Goal: Task Accomplishment & Management: Use online tool/utility

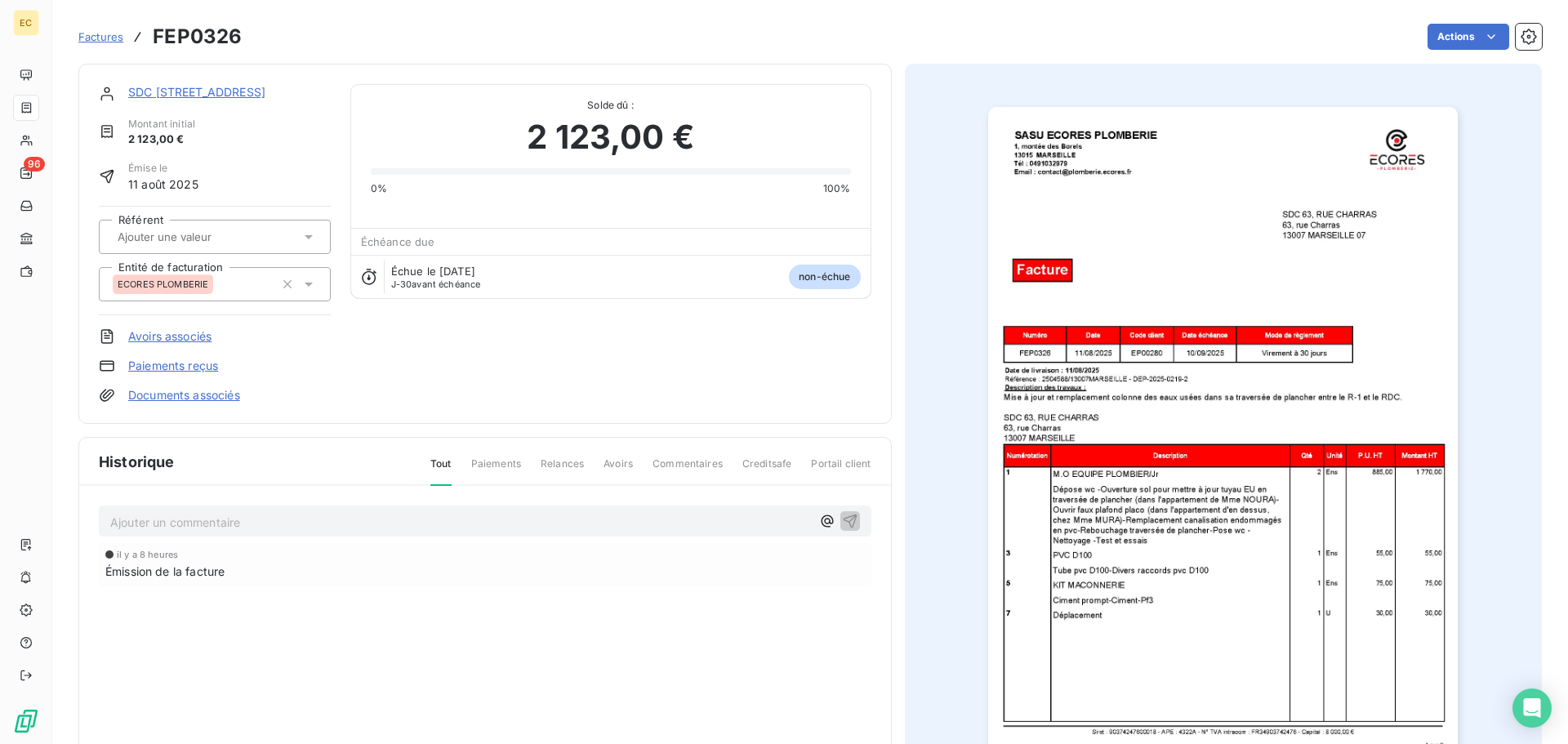
click at [1207, 487] on img "button" at bounding box center [1223, 439] width 470 height 665
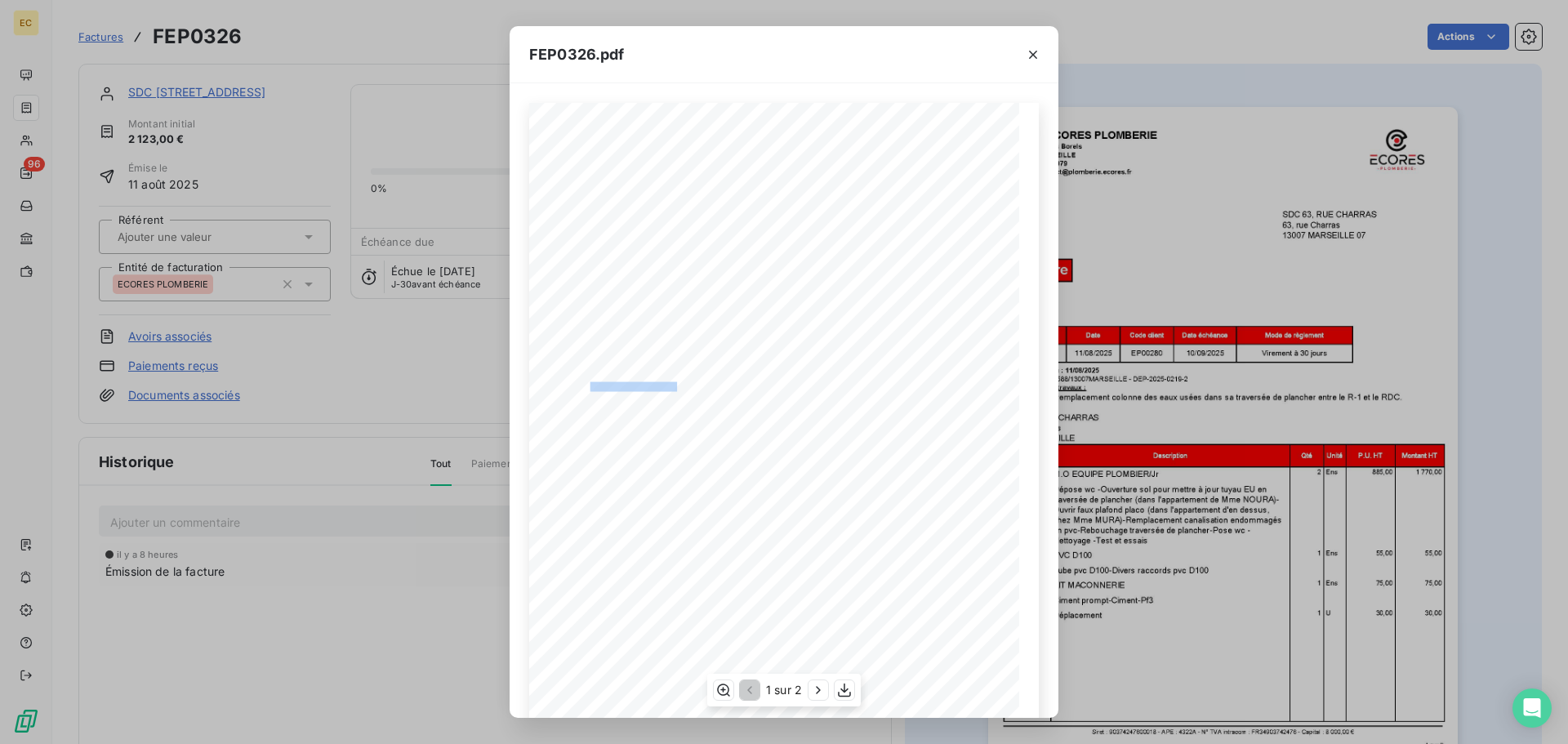
drag, startPoint x: 672, startPoint y: 384, endPoint x: 585, endPoint y: 385, distance: 87.0
click at [585, 385] on span "Référence : 2504588/13007MARSEILLE - DEP-2025-0219-2" at bounding box center [650, 385] width 188 height 7
copy span ": 2504588/13007MARSEILL"
click at [1032, 53] on icon "button" at bounding box center [1033, 55] width 8 height 8
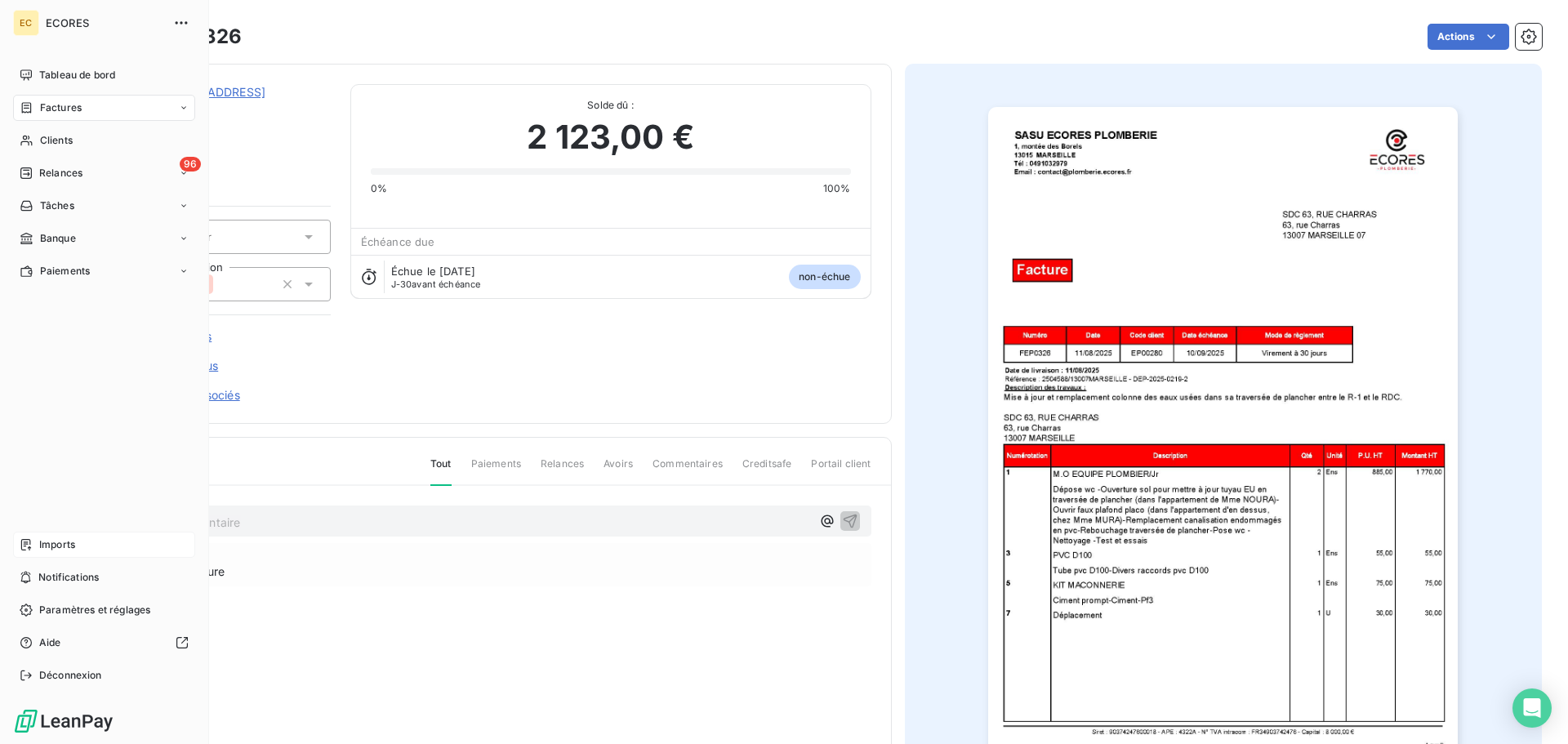
click at [53, 541] on span "Imports" at bounding box center [56, 545] width 36 height 15
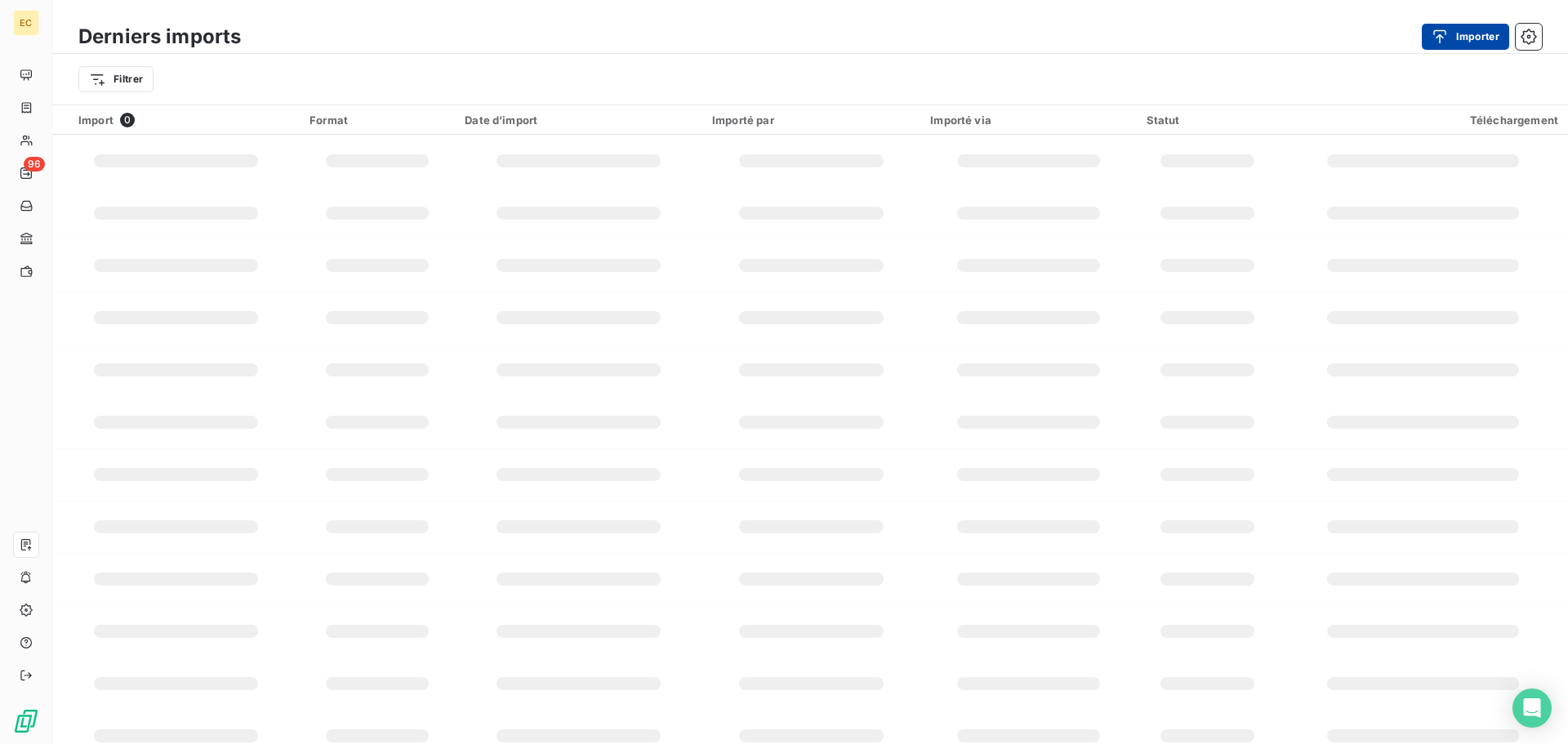
click at [1460, 39] on button "Importer" at bounding box center [1465, 37] width 88 height 26
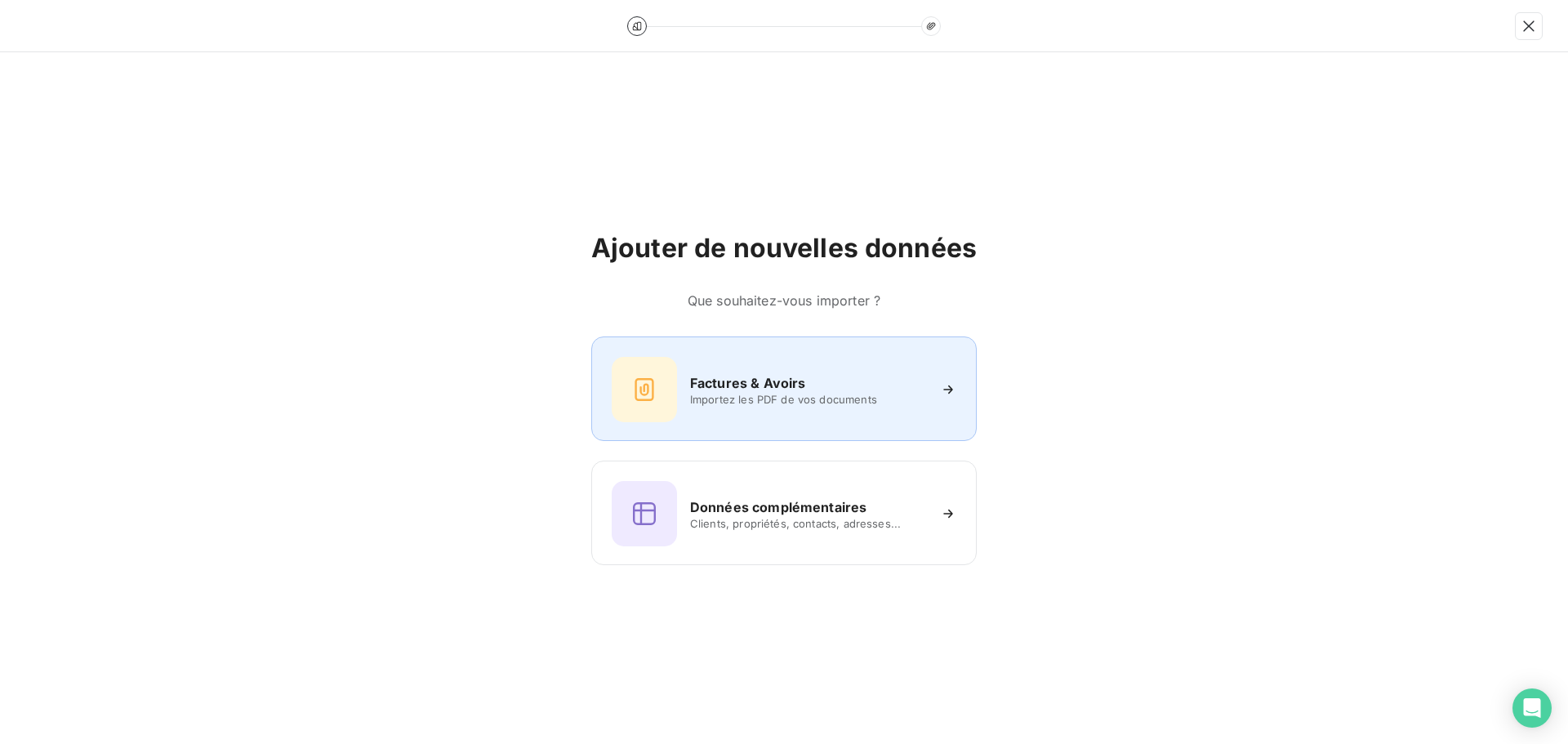
click at [770, 379] on h6 "Factures & Avoirs" at bounding box center [748, 383] width 116 height 20
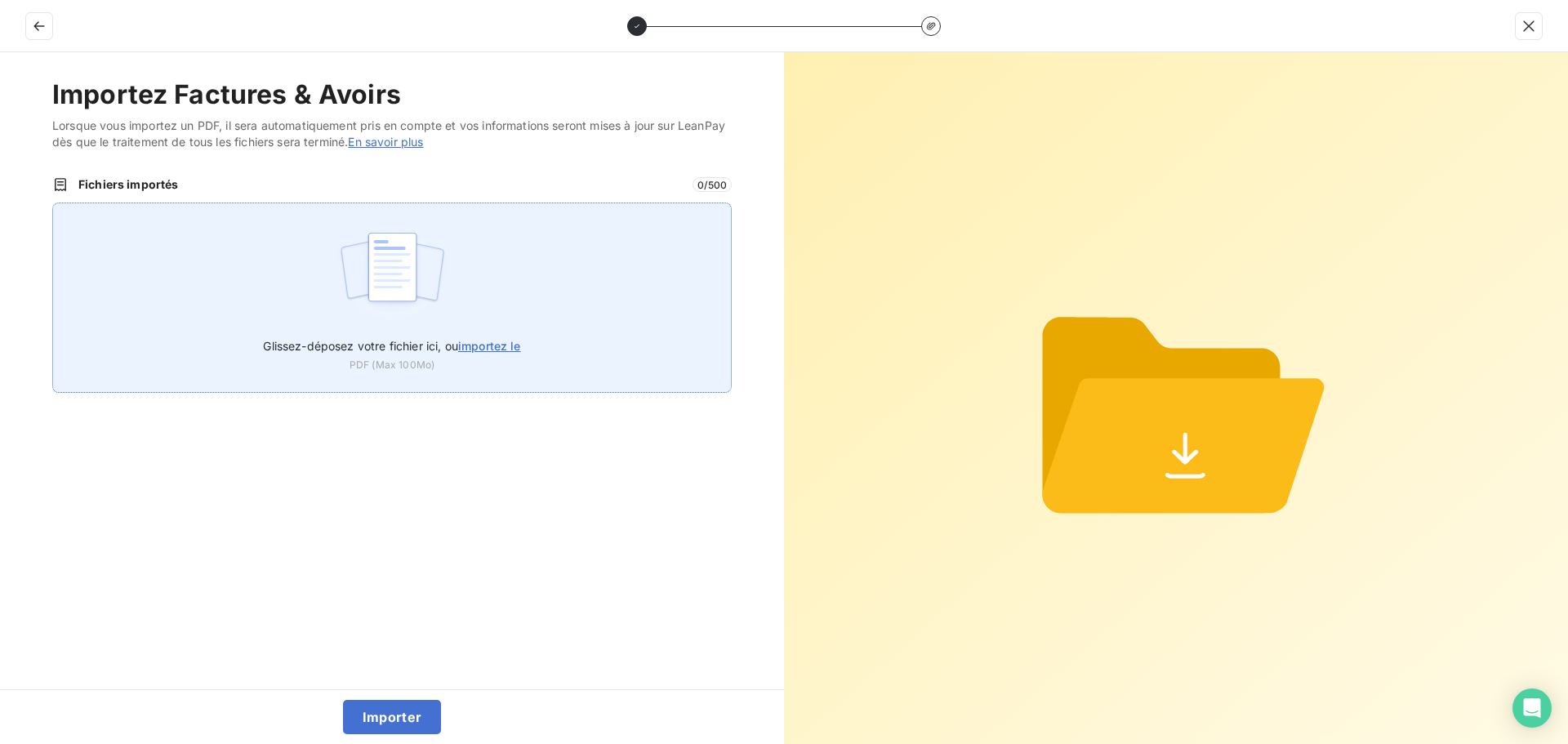
click at [455, 351] on span "Glissez-déposez votre fichier ici, ou importez le" at bounding box center [391, 346] width 257 height 14
click at [53, 203] on input "Glissez-déposez votre fichier ici, ou importez le" at bounding box center [52, 203] width 1 height 1
type input "C:\fakepath\FEP0327.pdf"
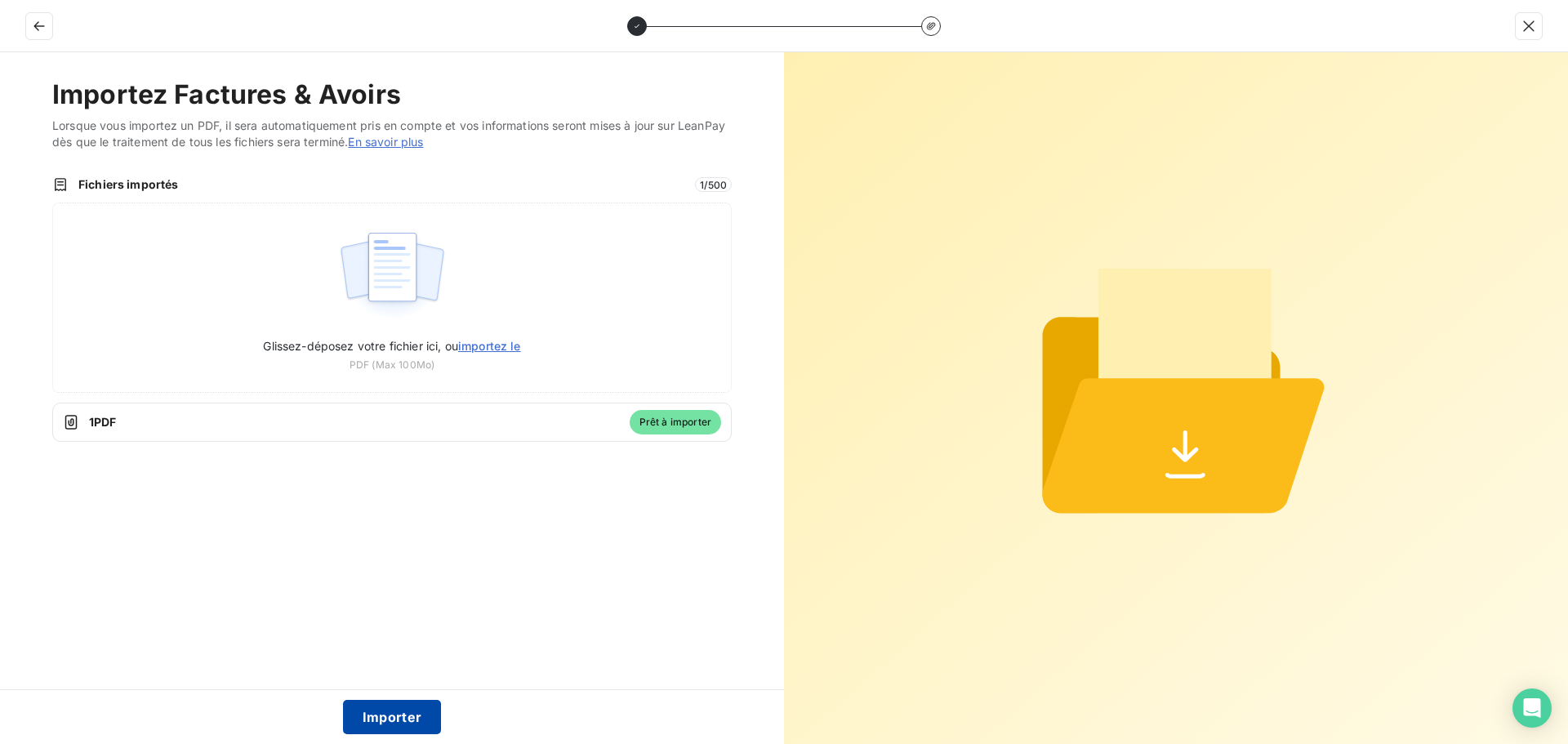
click at [371, 715] on button "Importer" at bounding box center [393, 716] width 99 height 34
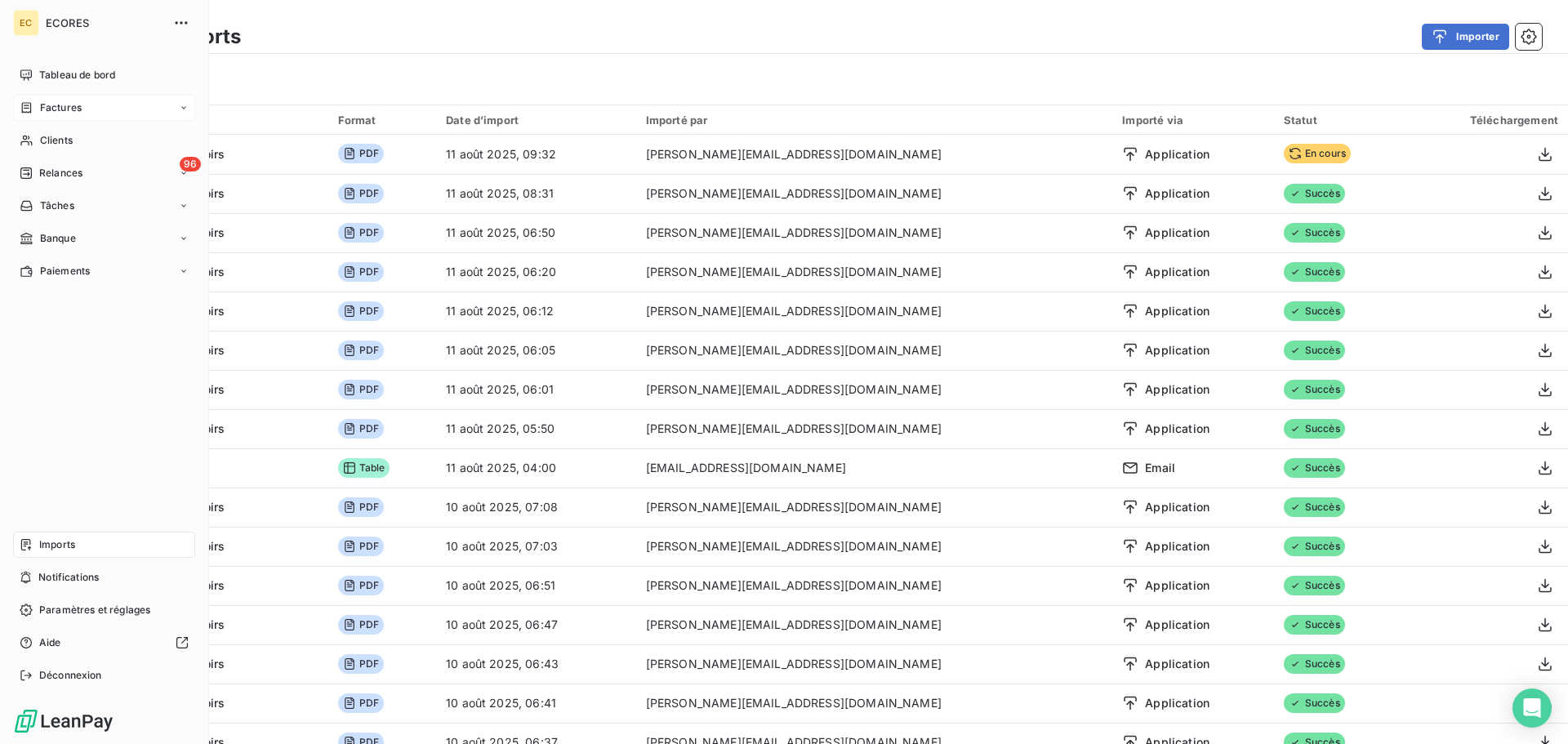
click at [47, 111] on span "Factures" at bounding box center [60, 107] width 41 height 15
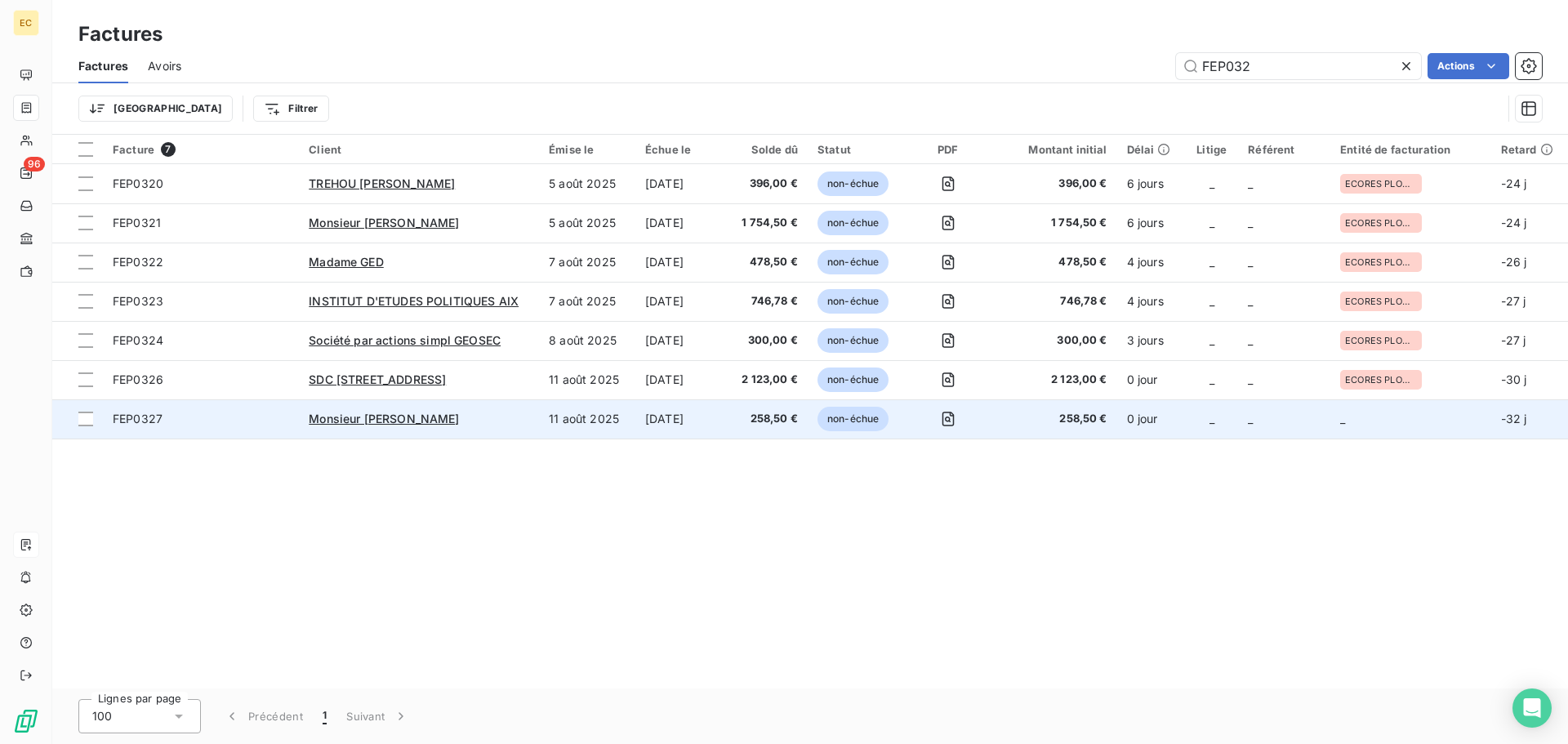
click at [269, 427] on span "FEP0327" at bounding box center [200, 419] width 176 height 17
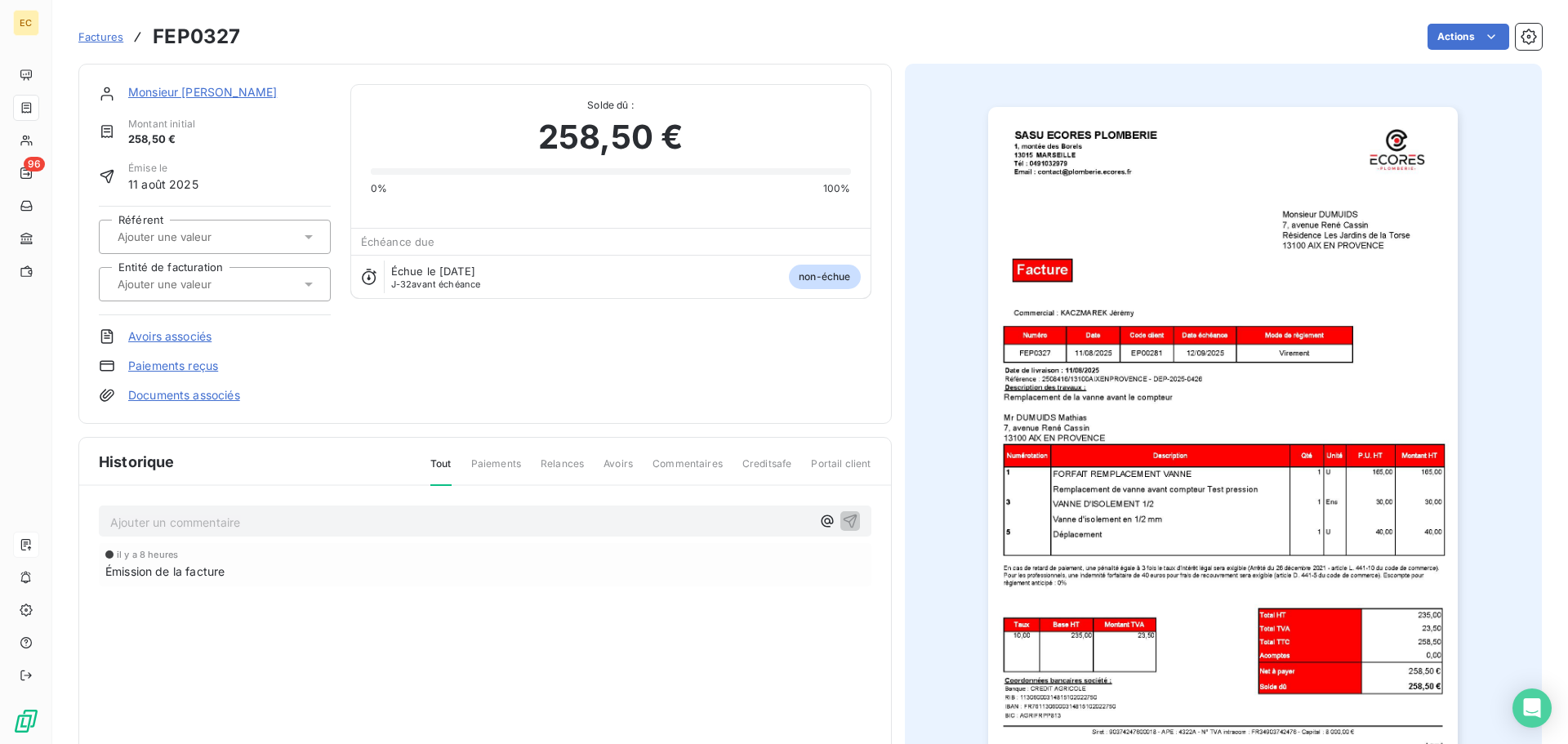
click at [305, 289] on icon at bounding box center [308, 284] width 17 height 17
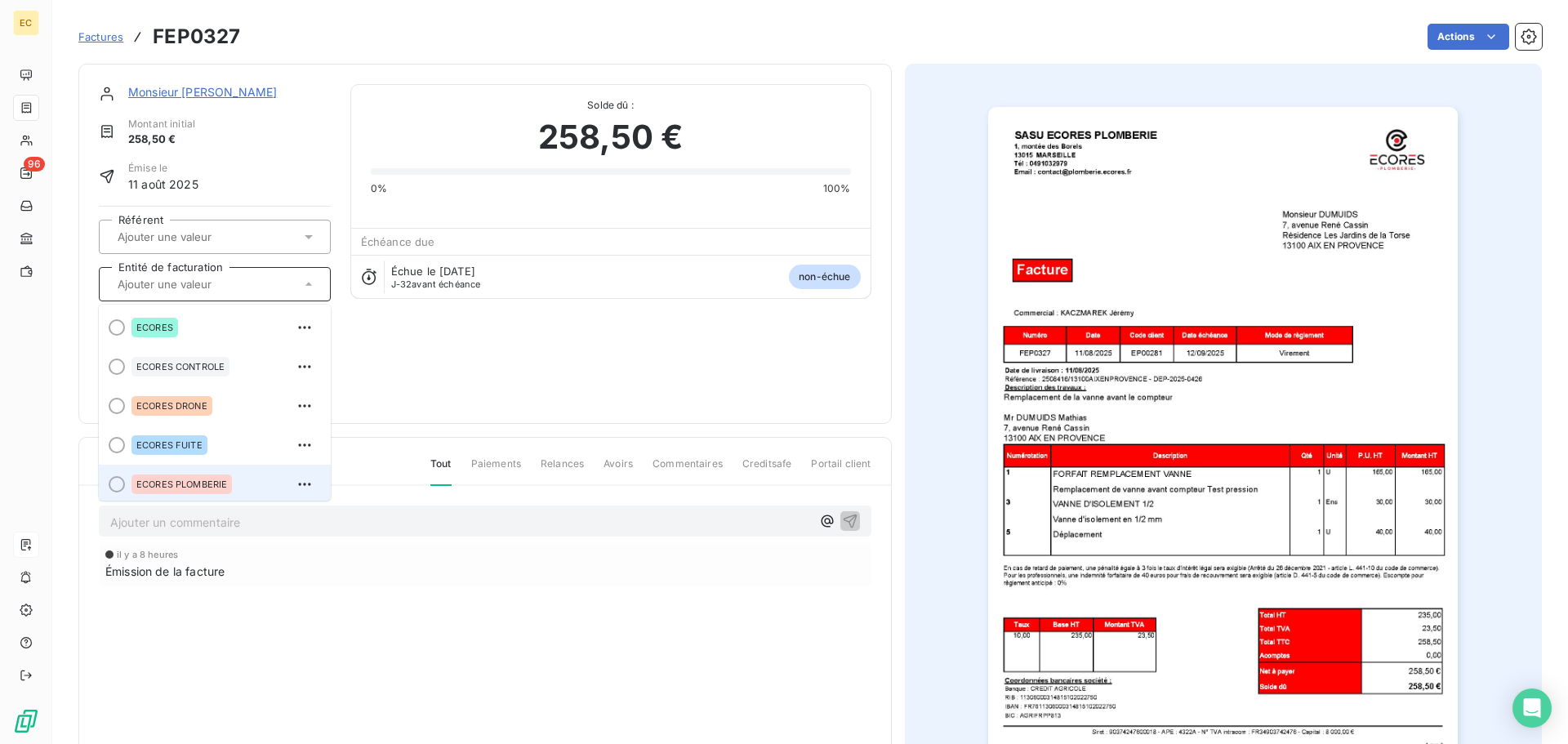
scroll to position [3, 0]
click at [203, 480] on span "ECORES PLOMBERIE" at bounding box center [182, 481] width 91 height 10
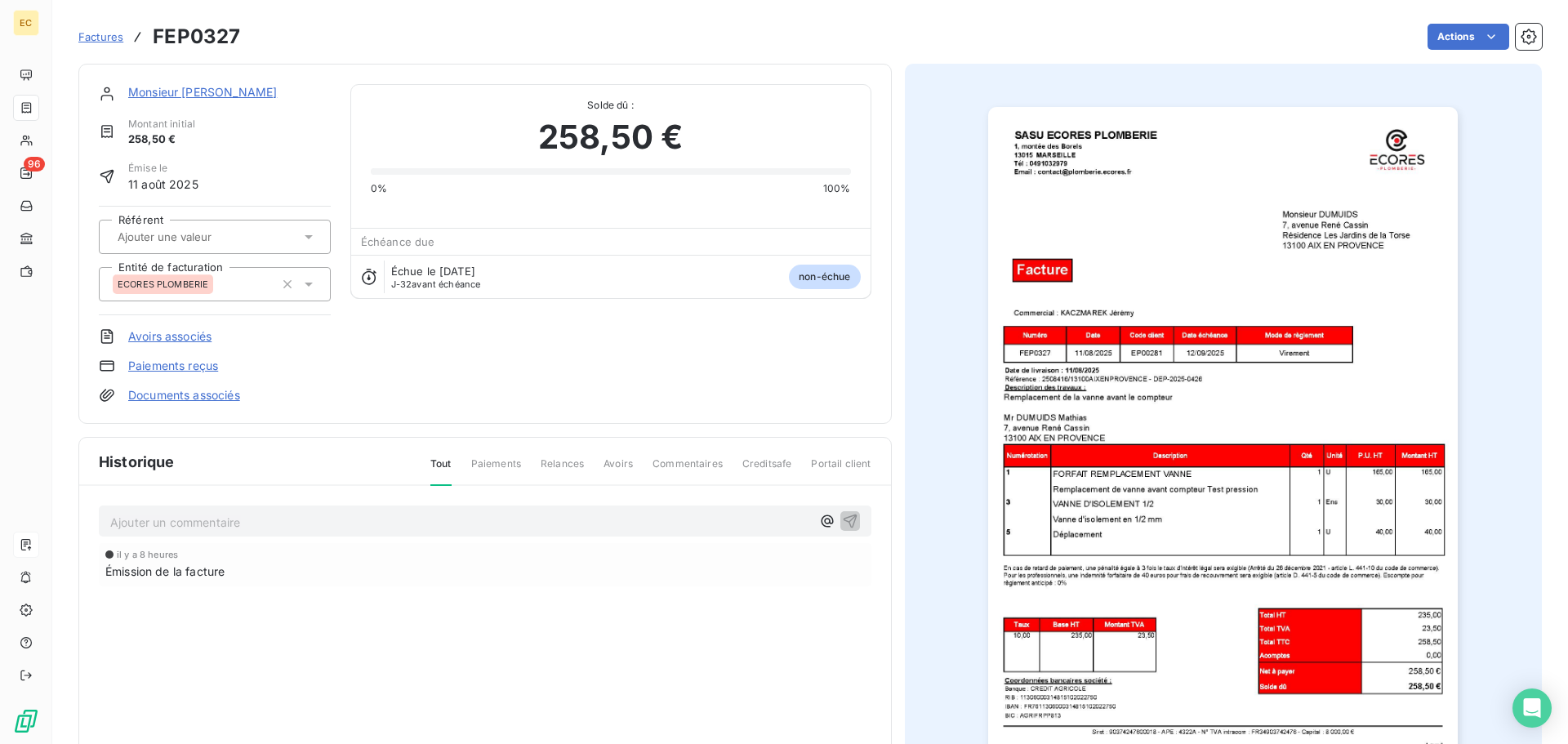
click at [193, 90] on link "Monsieur [PERSON_NAME]" at bounding box center [203, 92] width 149 height 14
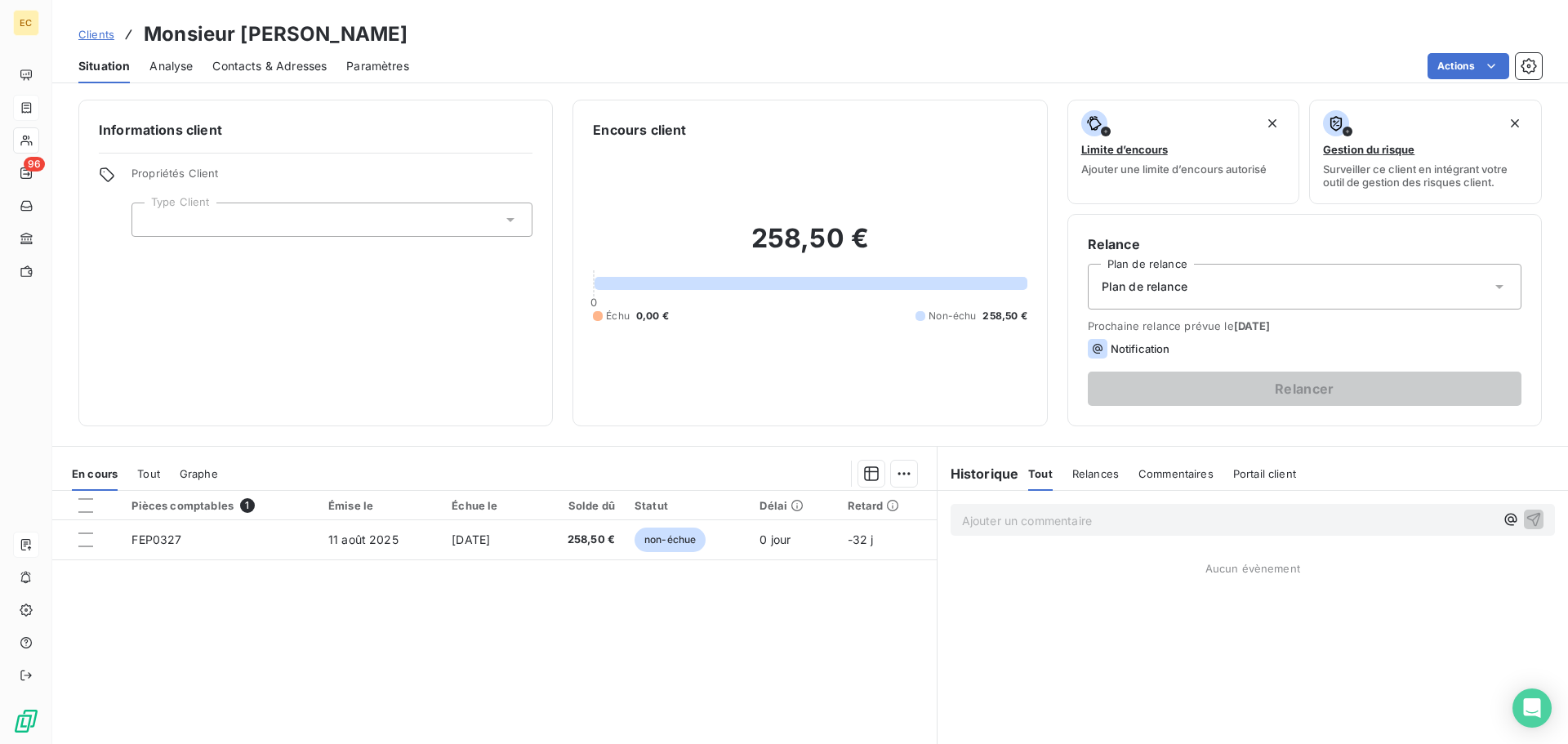
click at [504, 222] on icon at bounding box center [510, 220] width 17 height 17
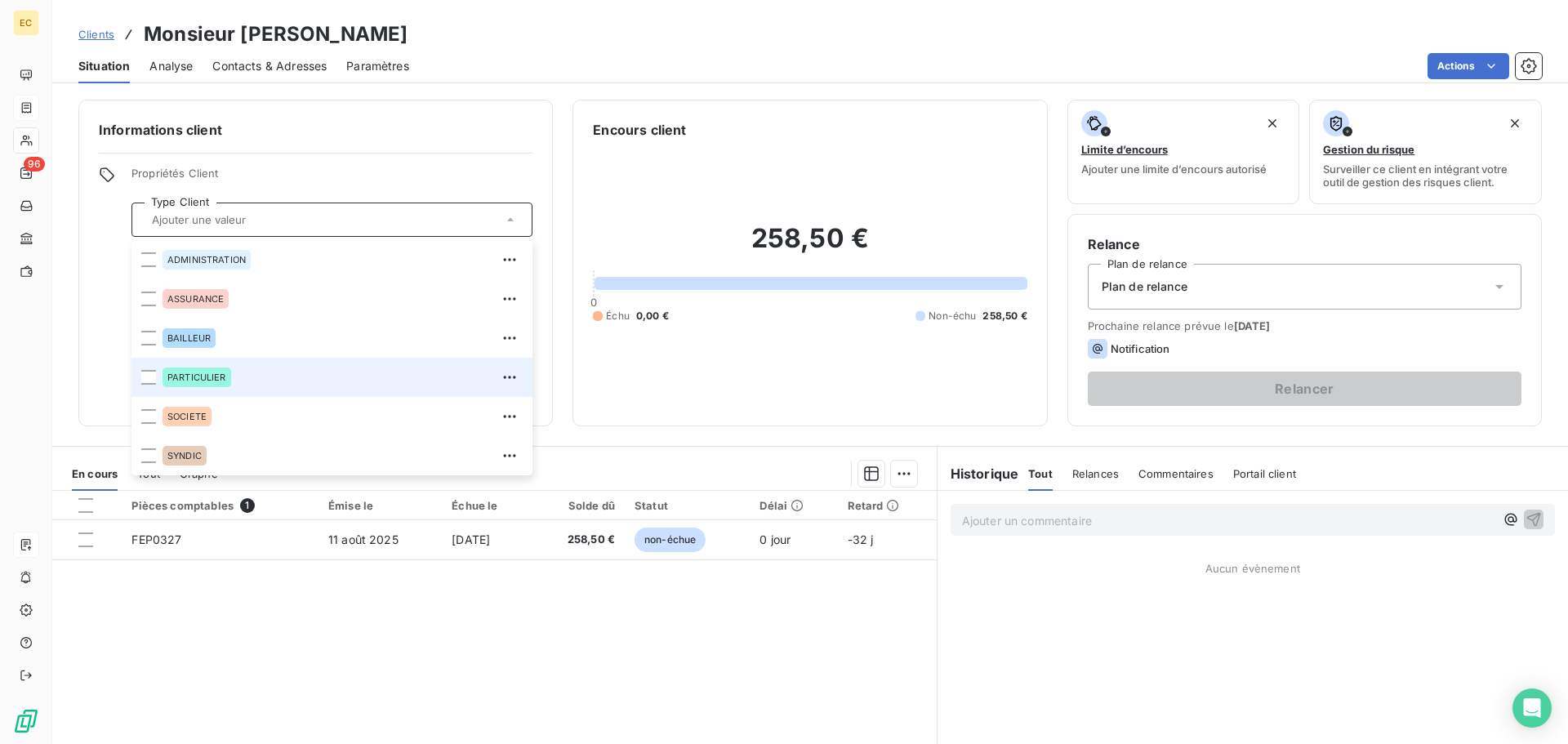
click at [249, 378] on div "PARTICULIER" at bounding box center [343, 377] width 361 height 26
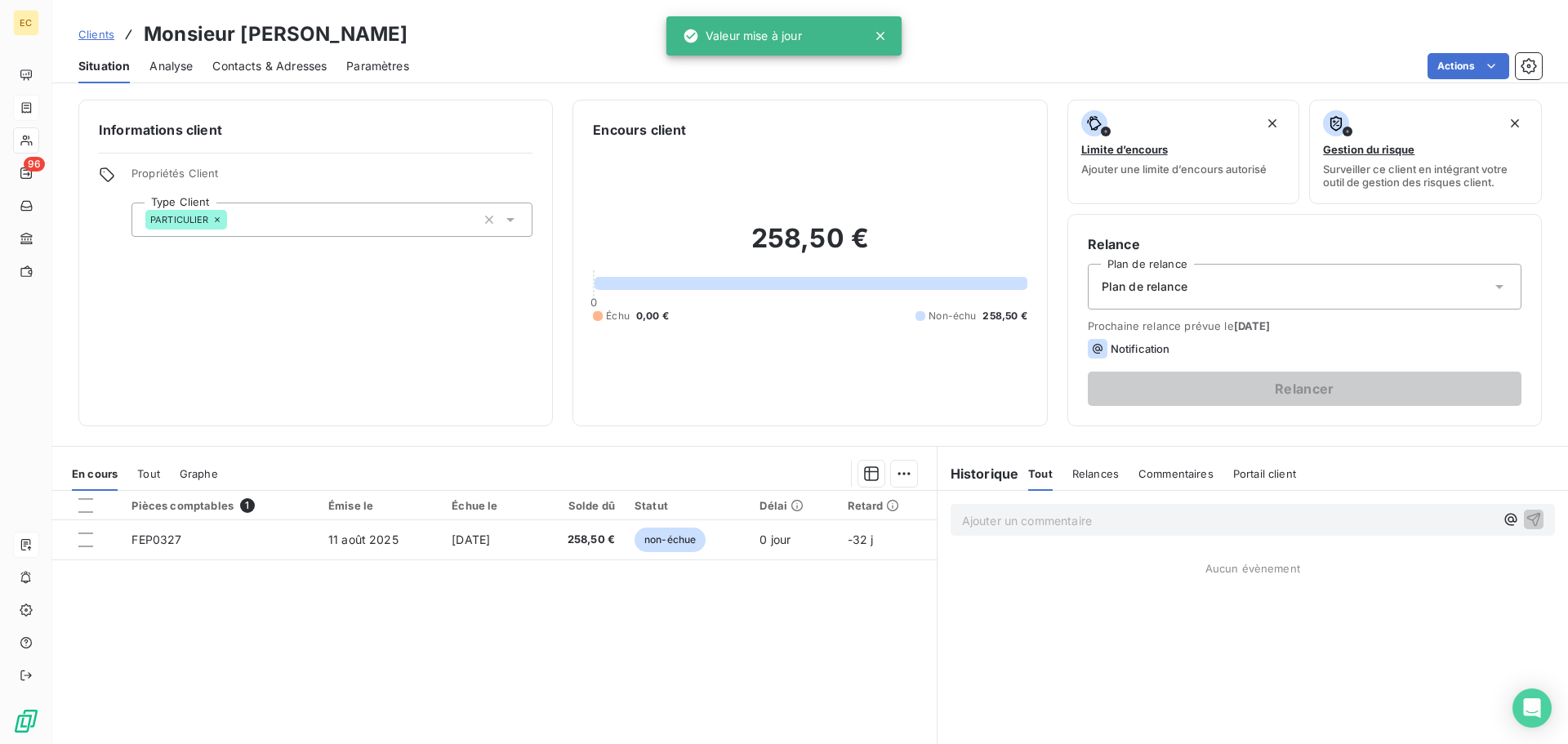
click at [1495, 288] on icon at bounding box center [1499, 287] width 8 height 4
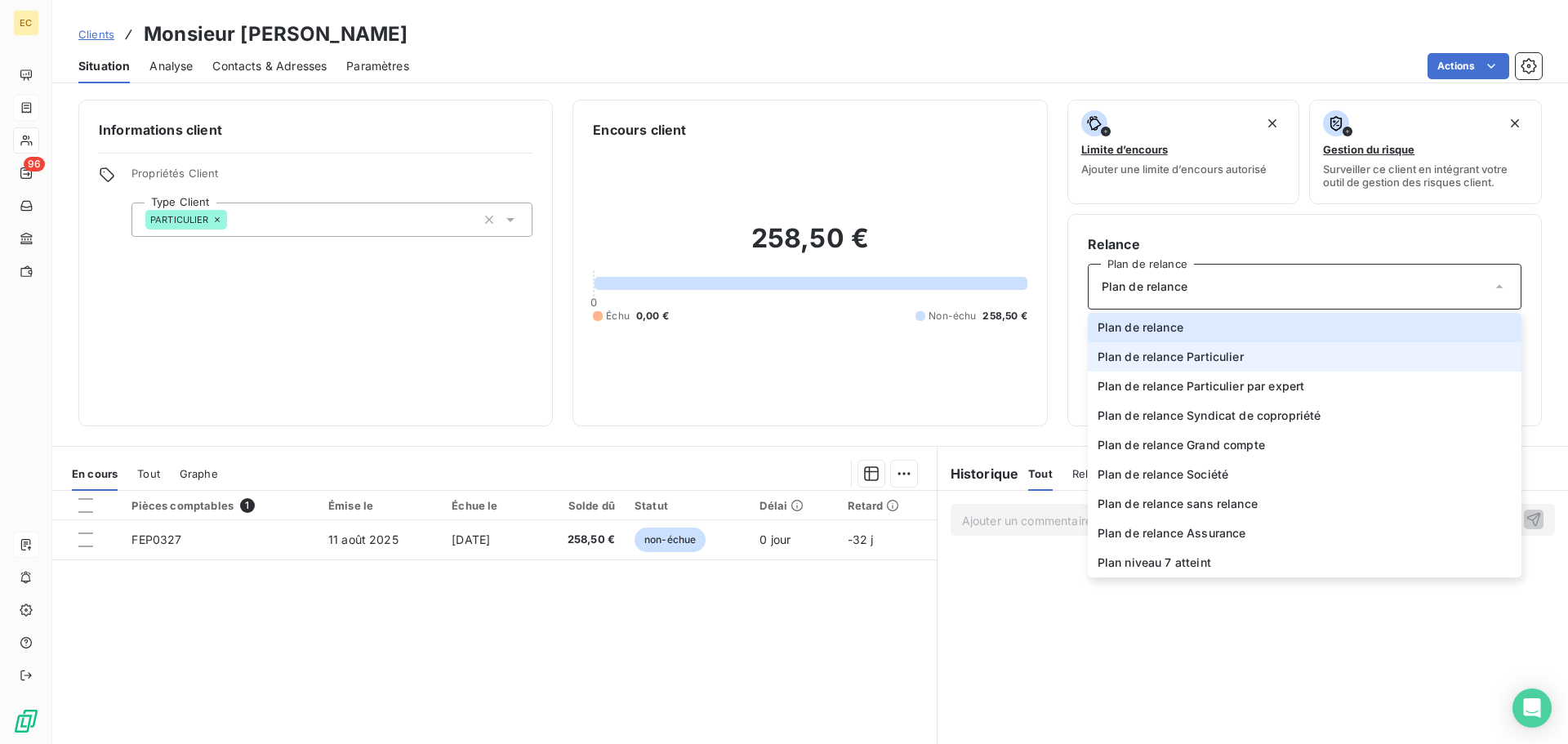
click at [1272, 366] on li "Plan de relance Particulier" at bounding box center [1305, 357] width 433 height 30
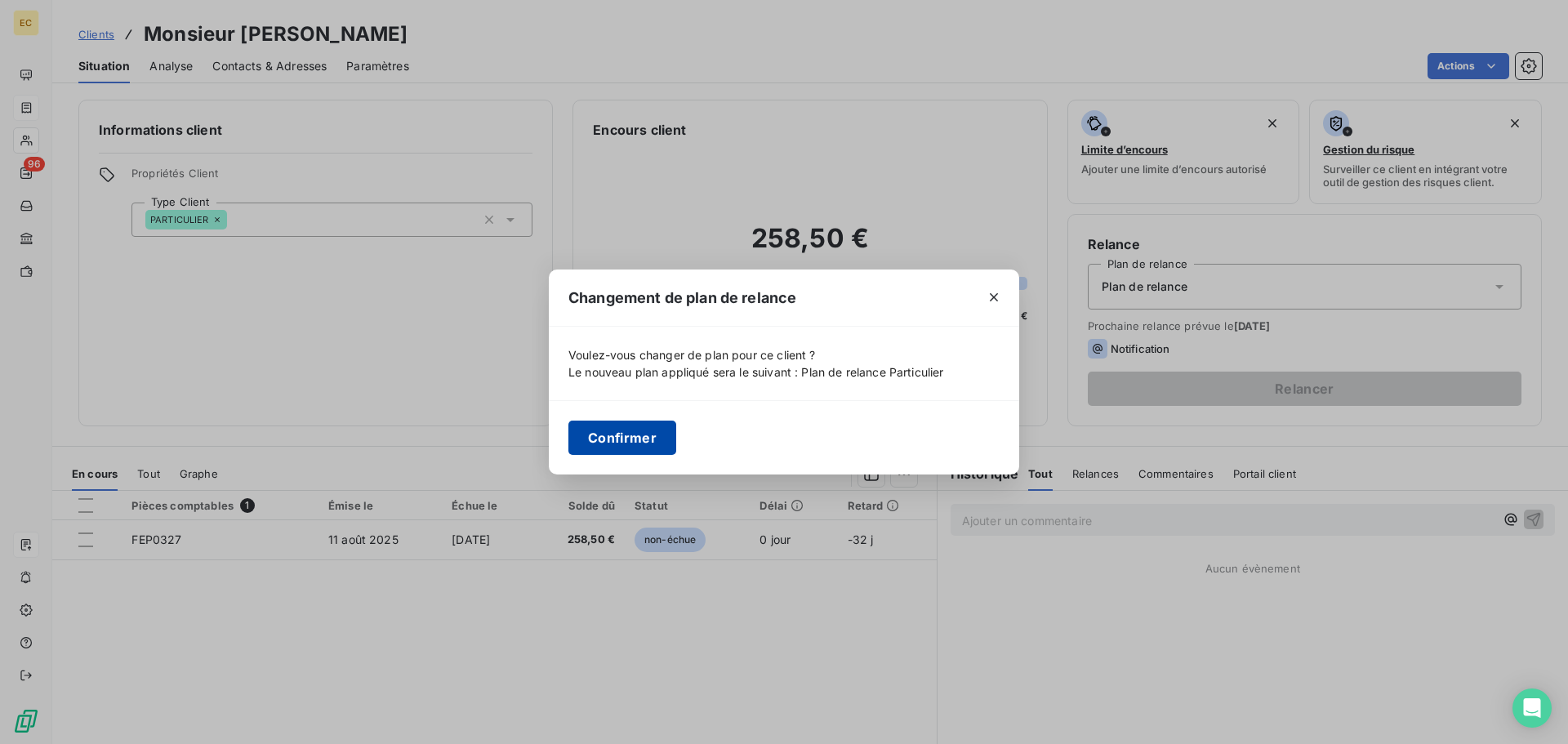
click at [651, 441] on button "Confirmer" at bounding box center [622, 437] width 108 height 34
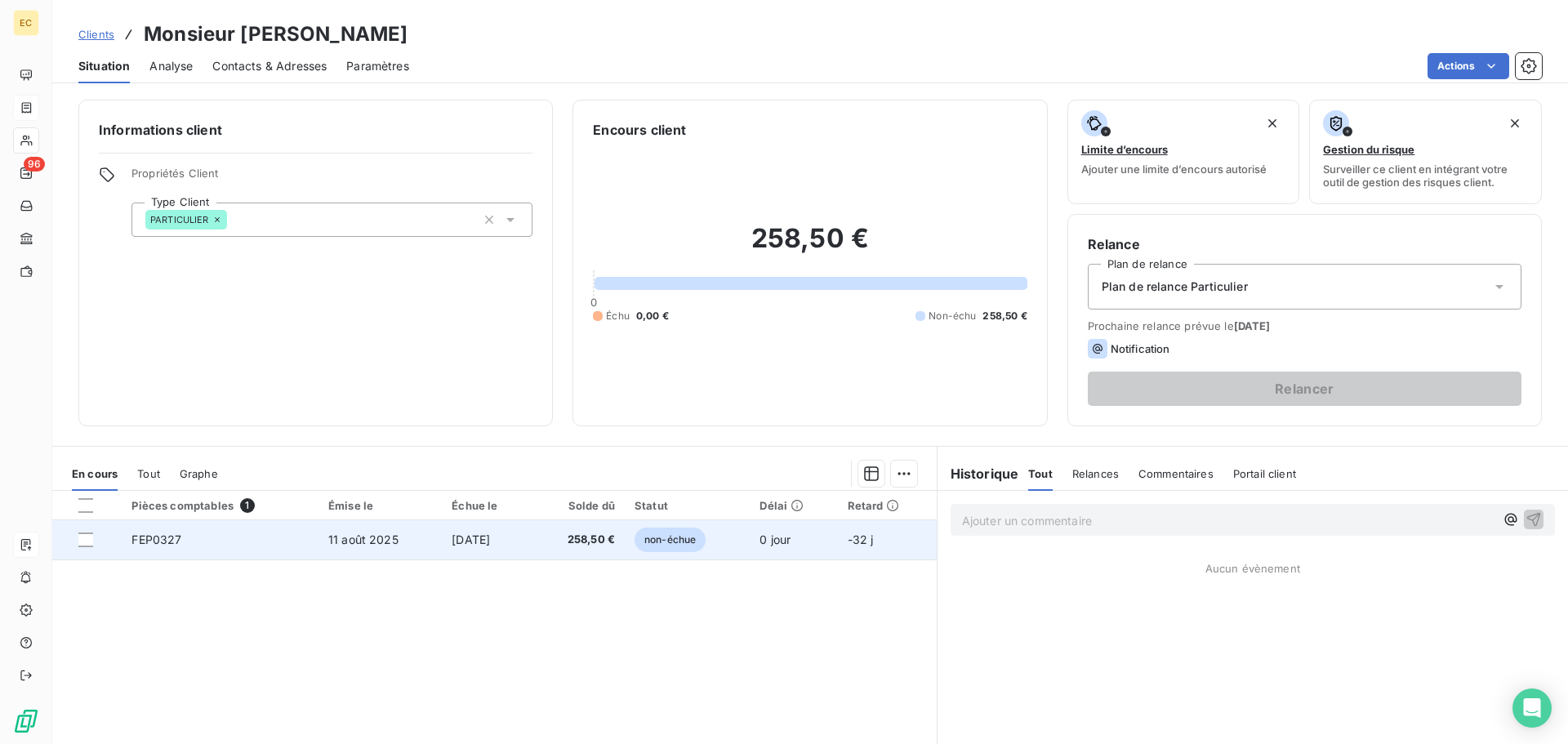
click at [276, 544] on td "FEP0327" at bounding box center [220, 539] width 197 height 39
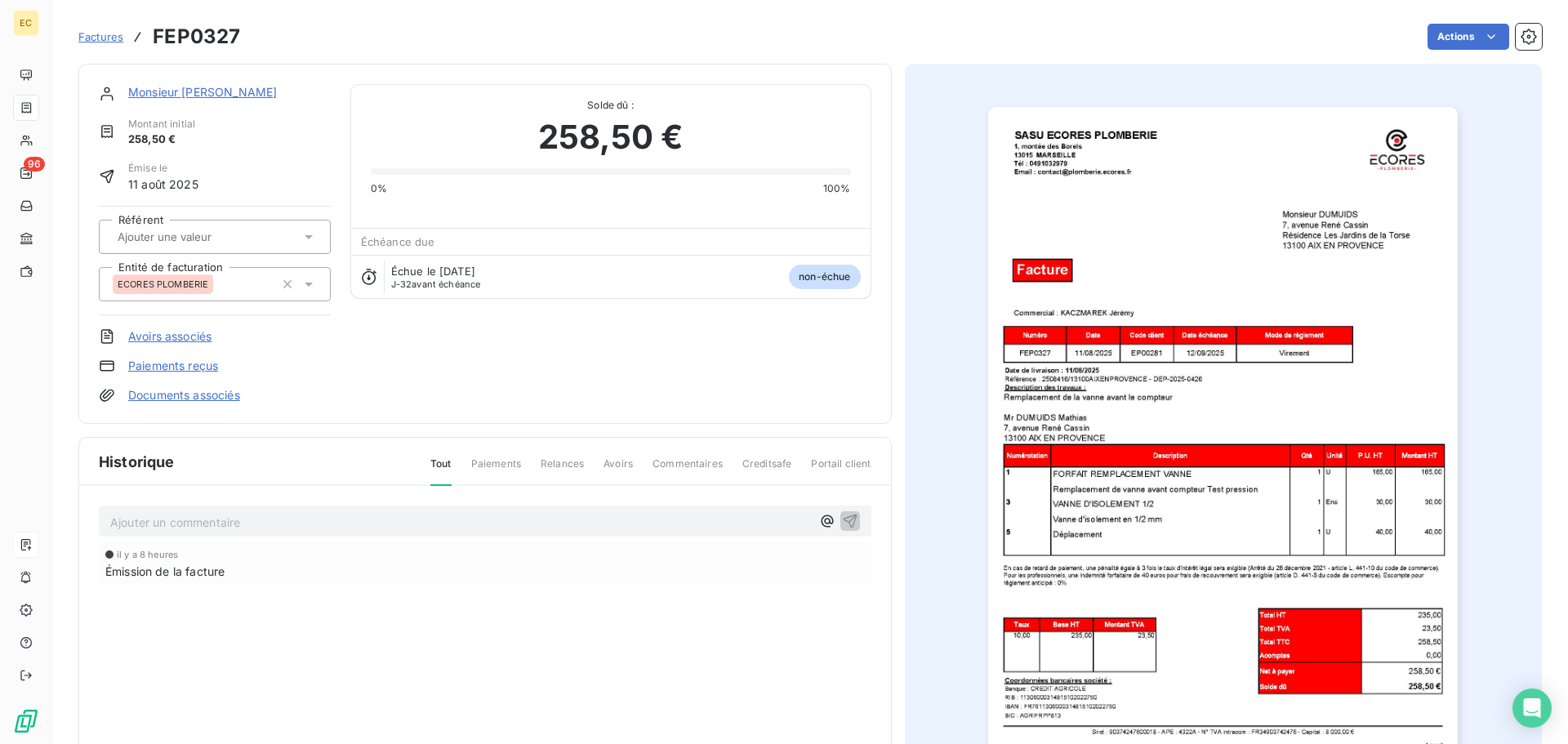
click at [190, 389] on link "Documents associés" at bounding box center [184, 395] width 112 height 17
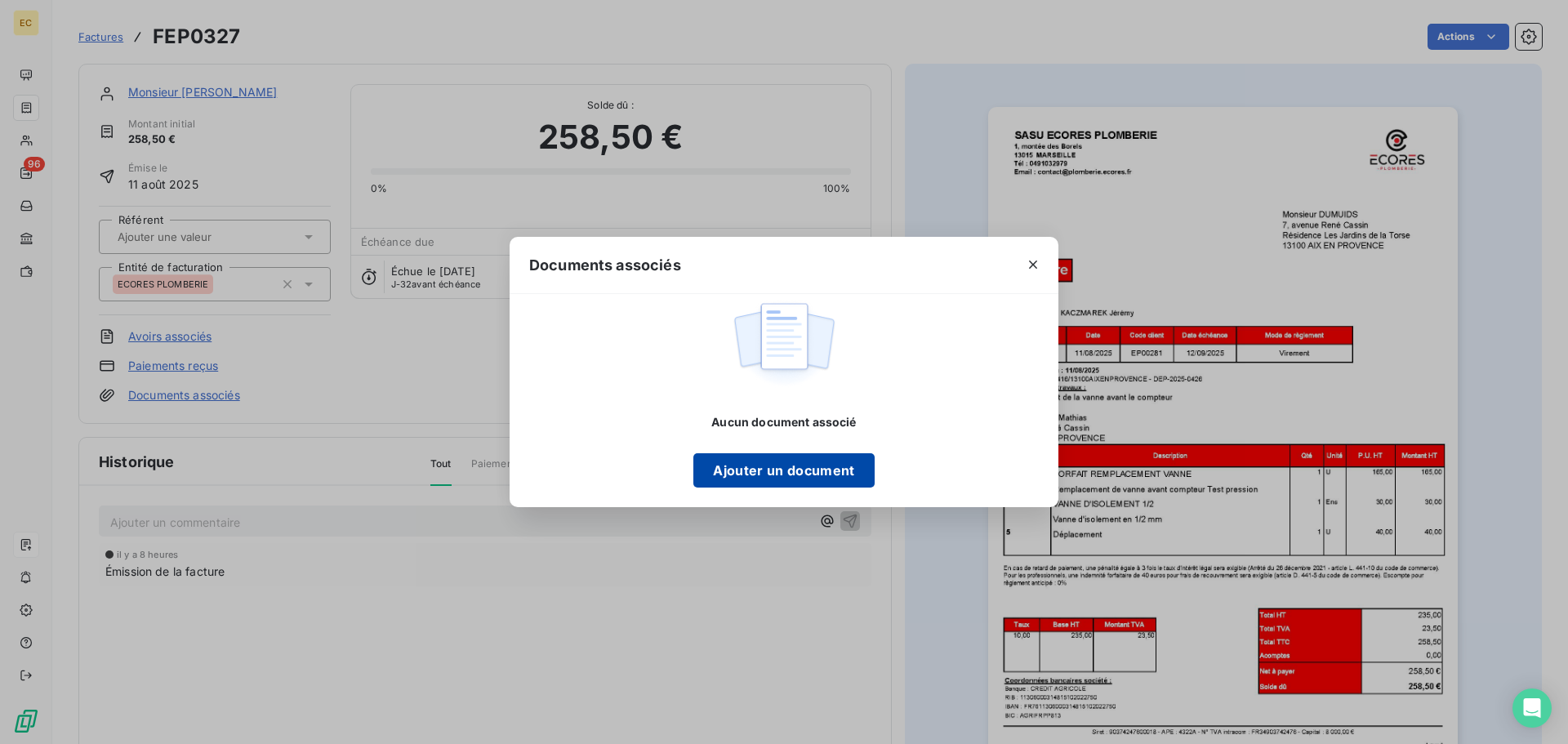
click at [744, 473] on button "Ajouter un document" at bounding box center [783, 470] width 180 height 34
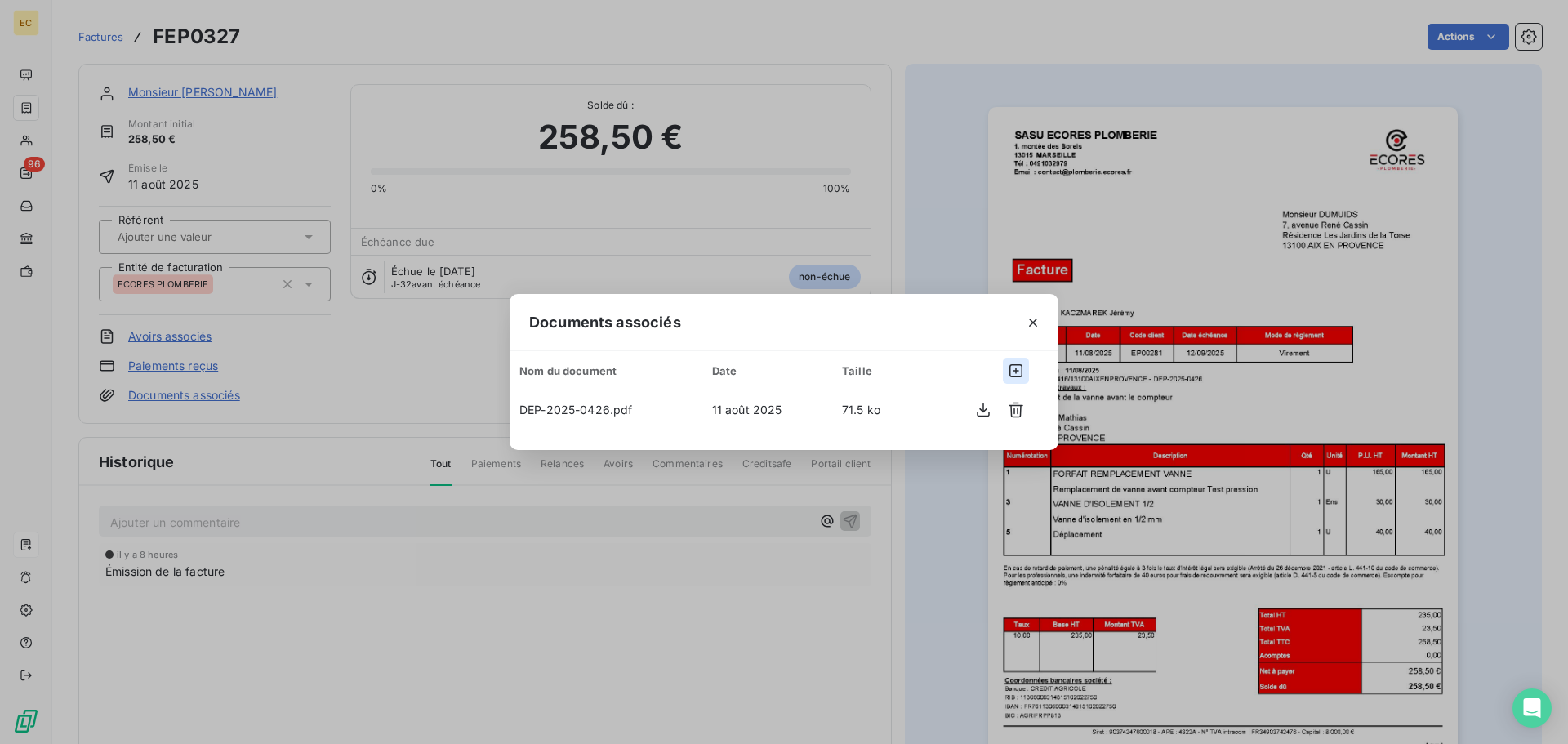
click at [1016, 371] on icon "button" at bounding box center [1016, 370] width 13 height 13
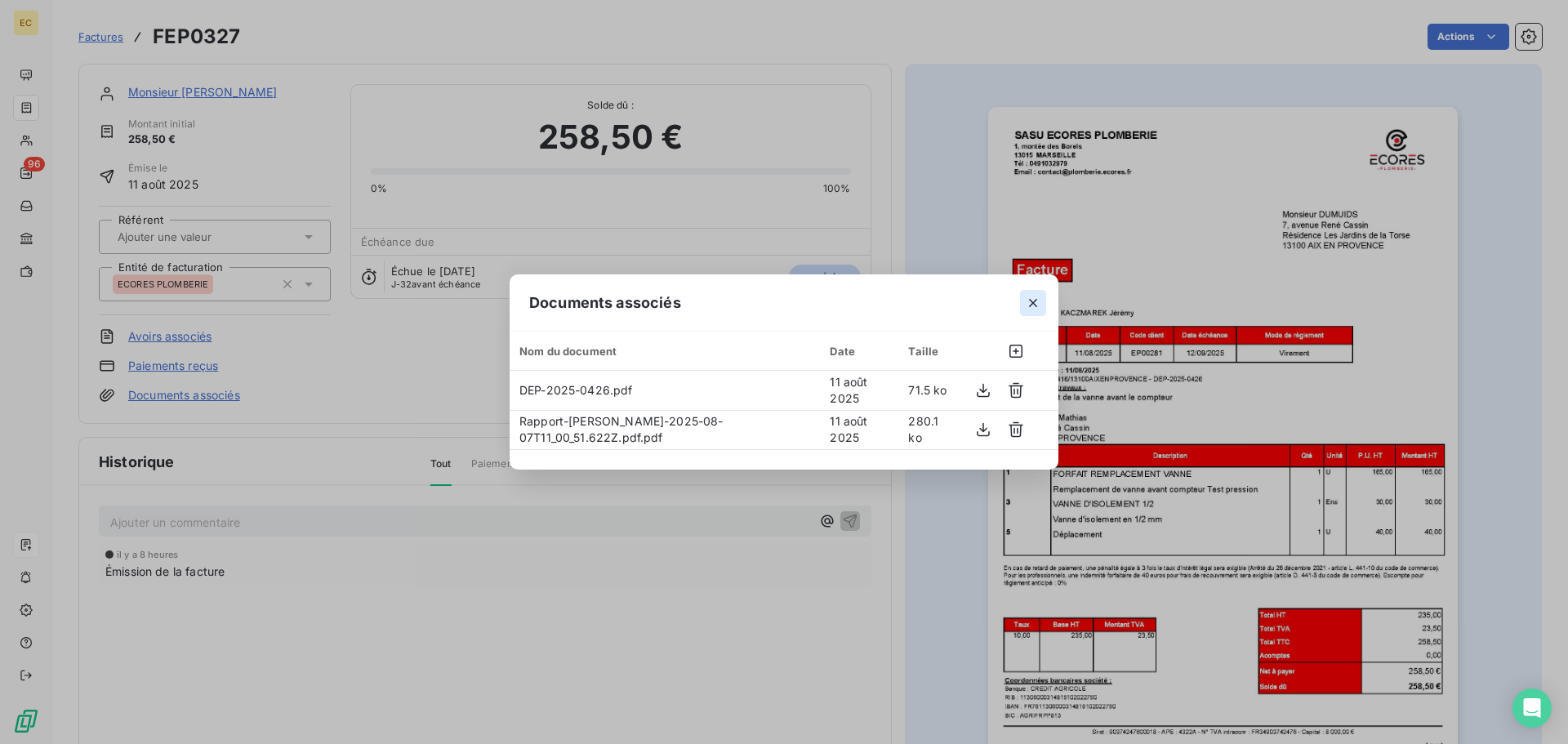
click at [1035, 305] on icon "button" at bounding box center [1033, 303] width 17 height 17
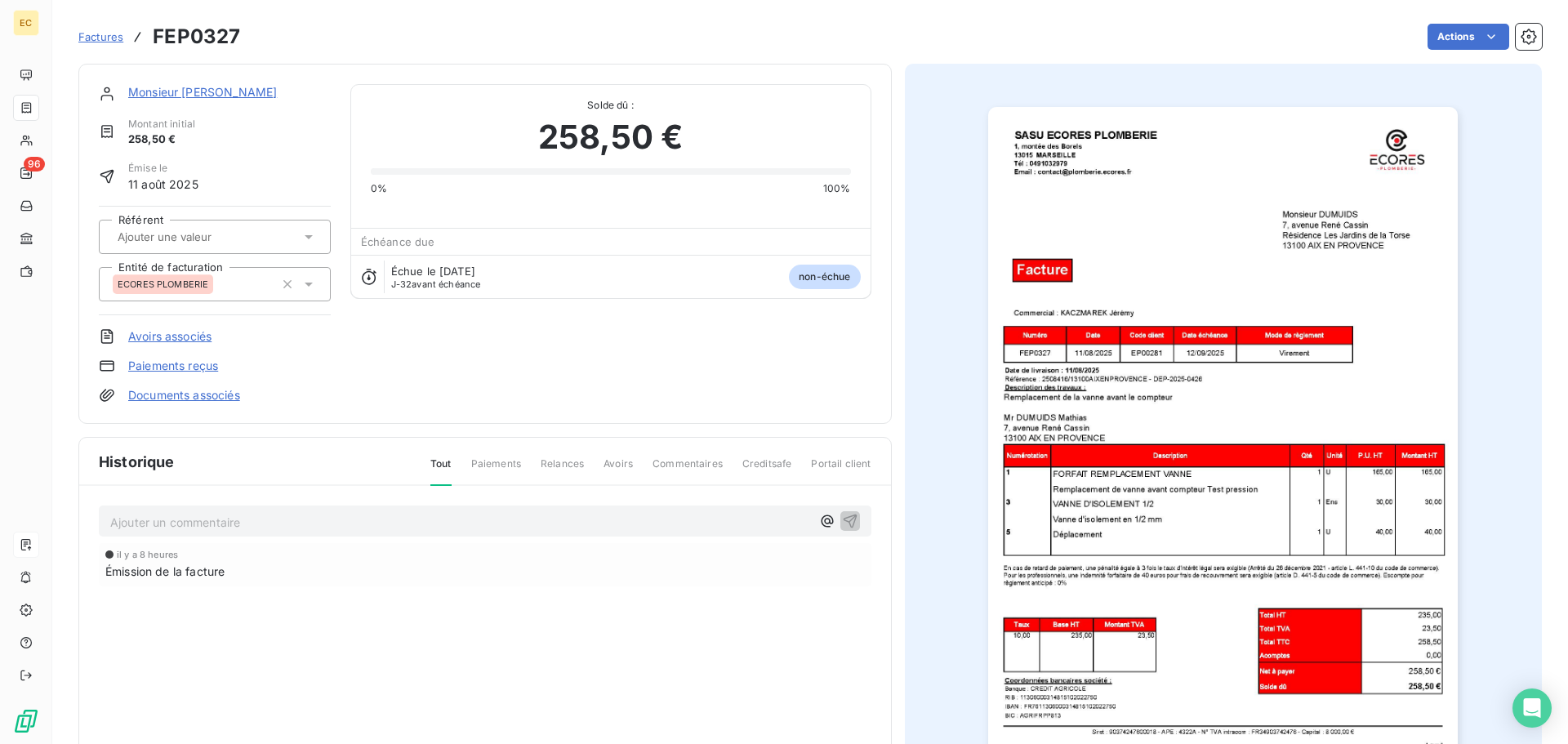
click at [218, 394] on link "Documents associés" at bounding box center [184, 395] width 112 height 17
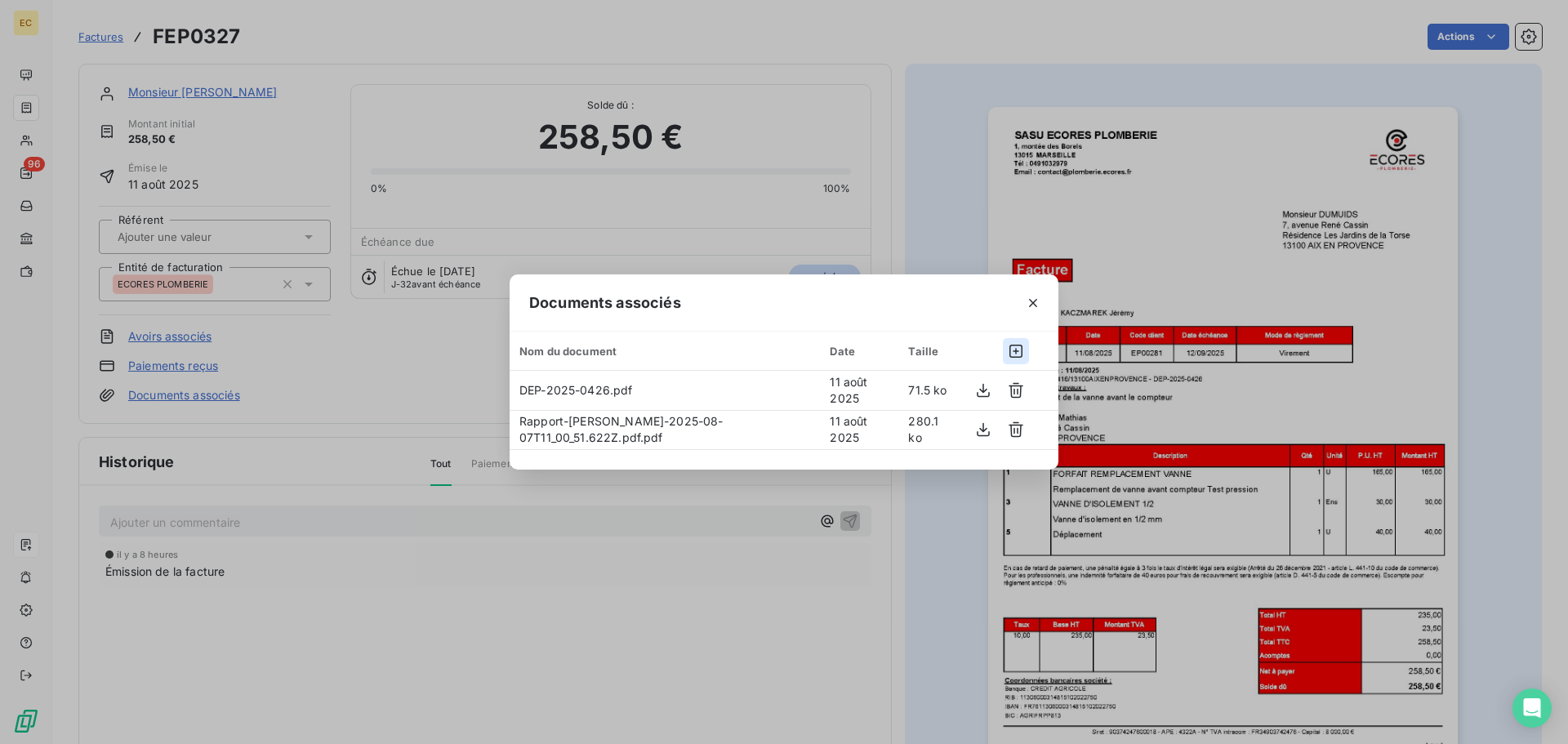
click at [1015, 353] on icon "button" at bounding box center [1016, 351] width 17 height 17
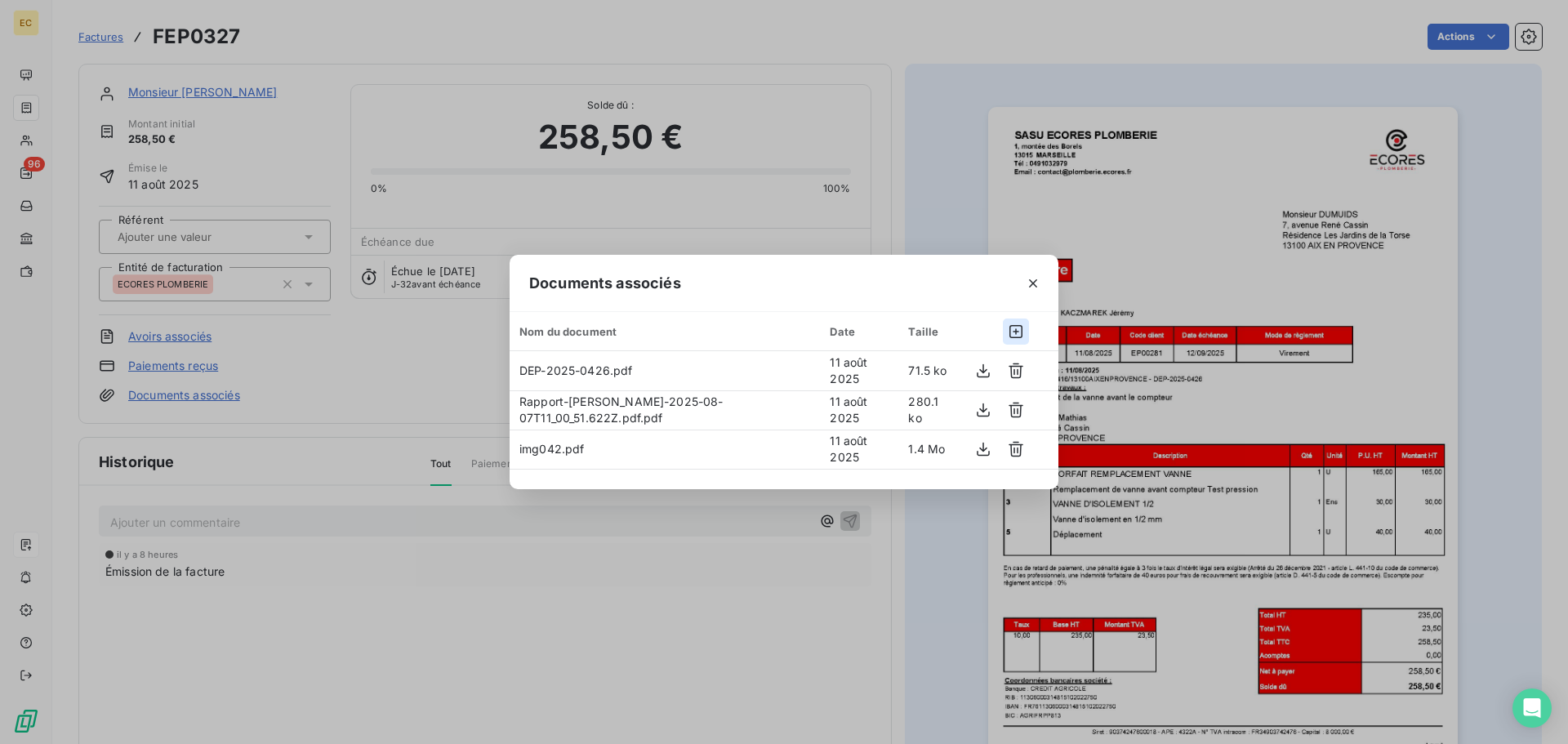
click at [1016, 331] on icon "button" at bounding box center [1016, 331] width 13 height 13
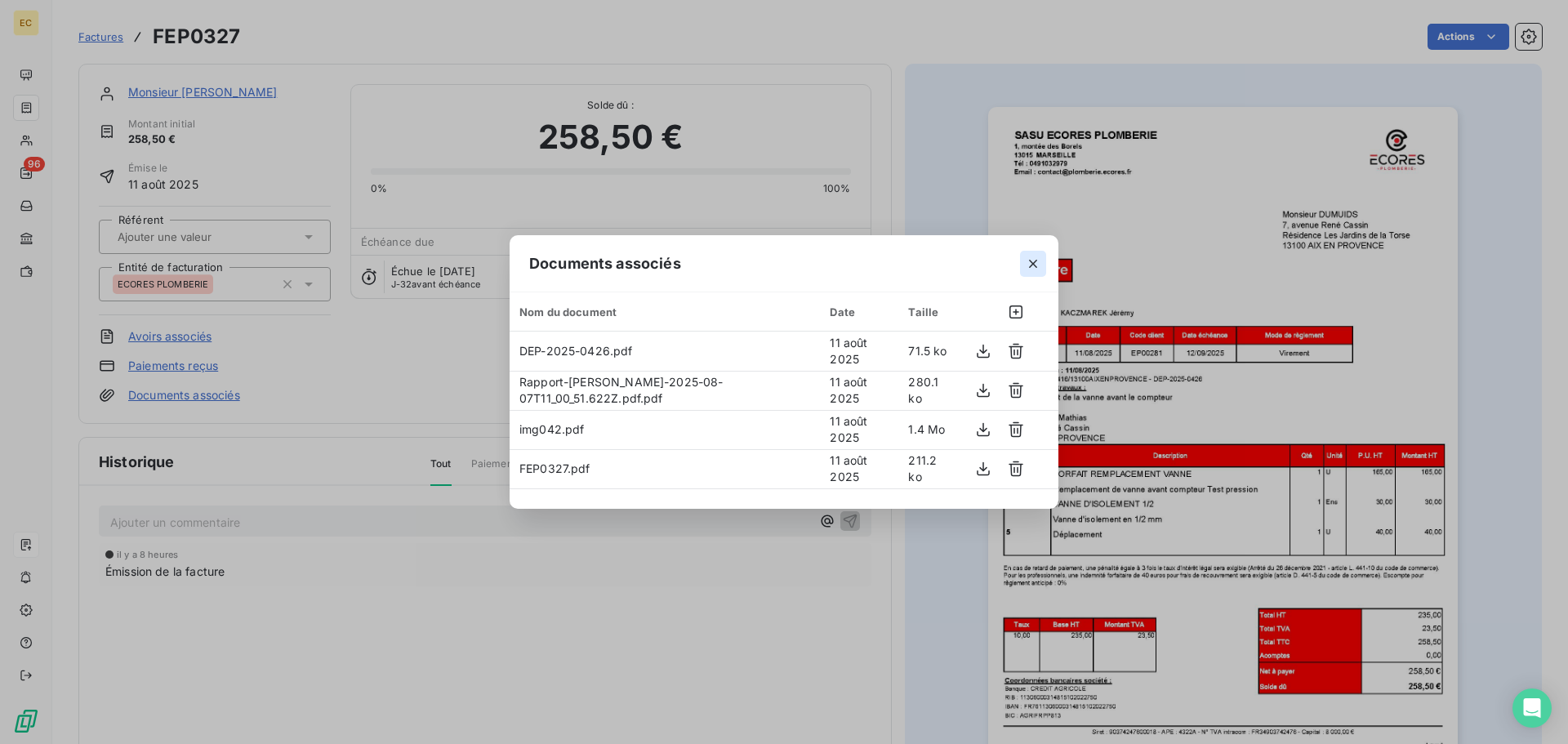
click at [1033, 265] on icon "button" at bounding box center [1033, 264] width 17 height 17
